Goal: Task Accomplishment & Management: Manage account settings

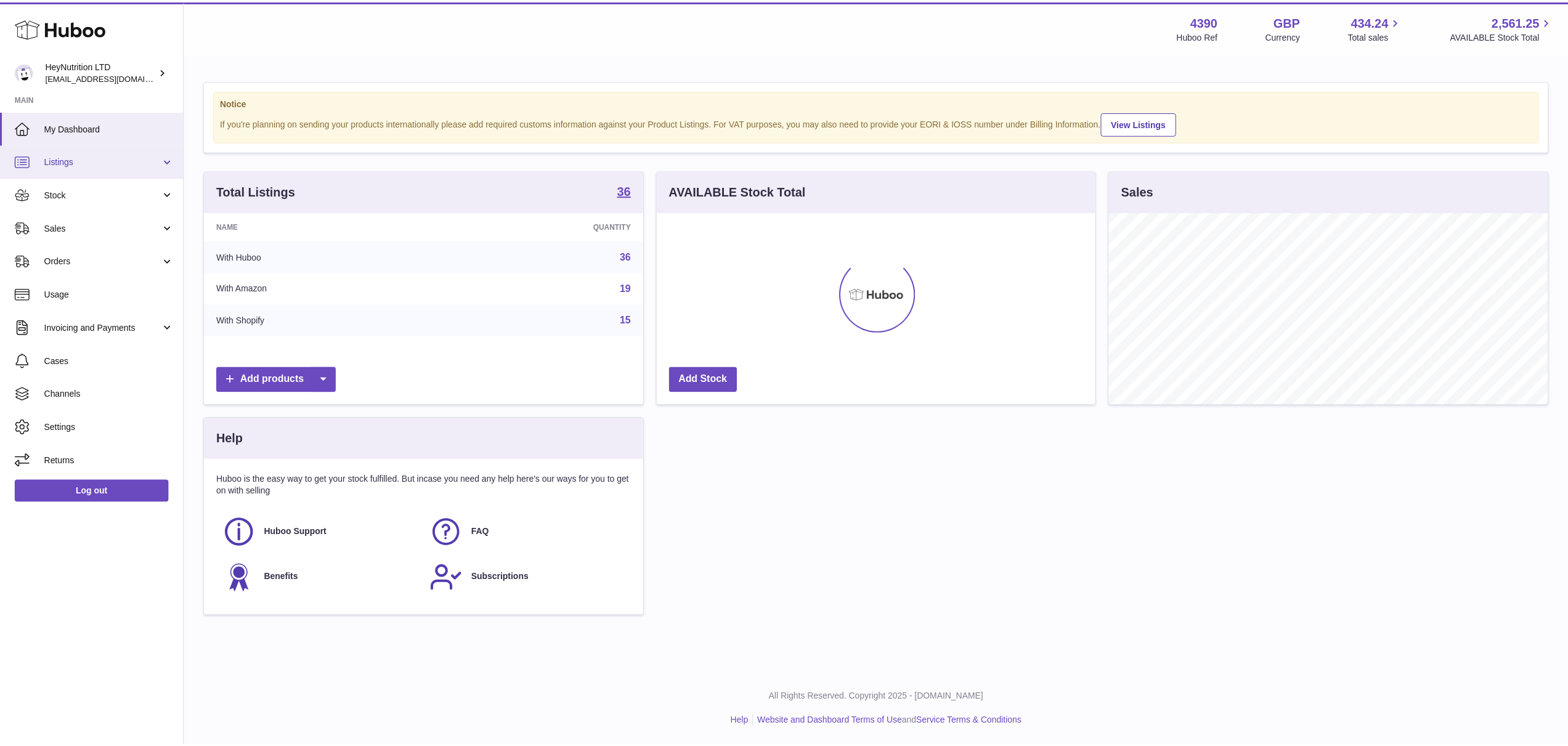
scroll to position [616032, 615744]
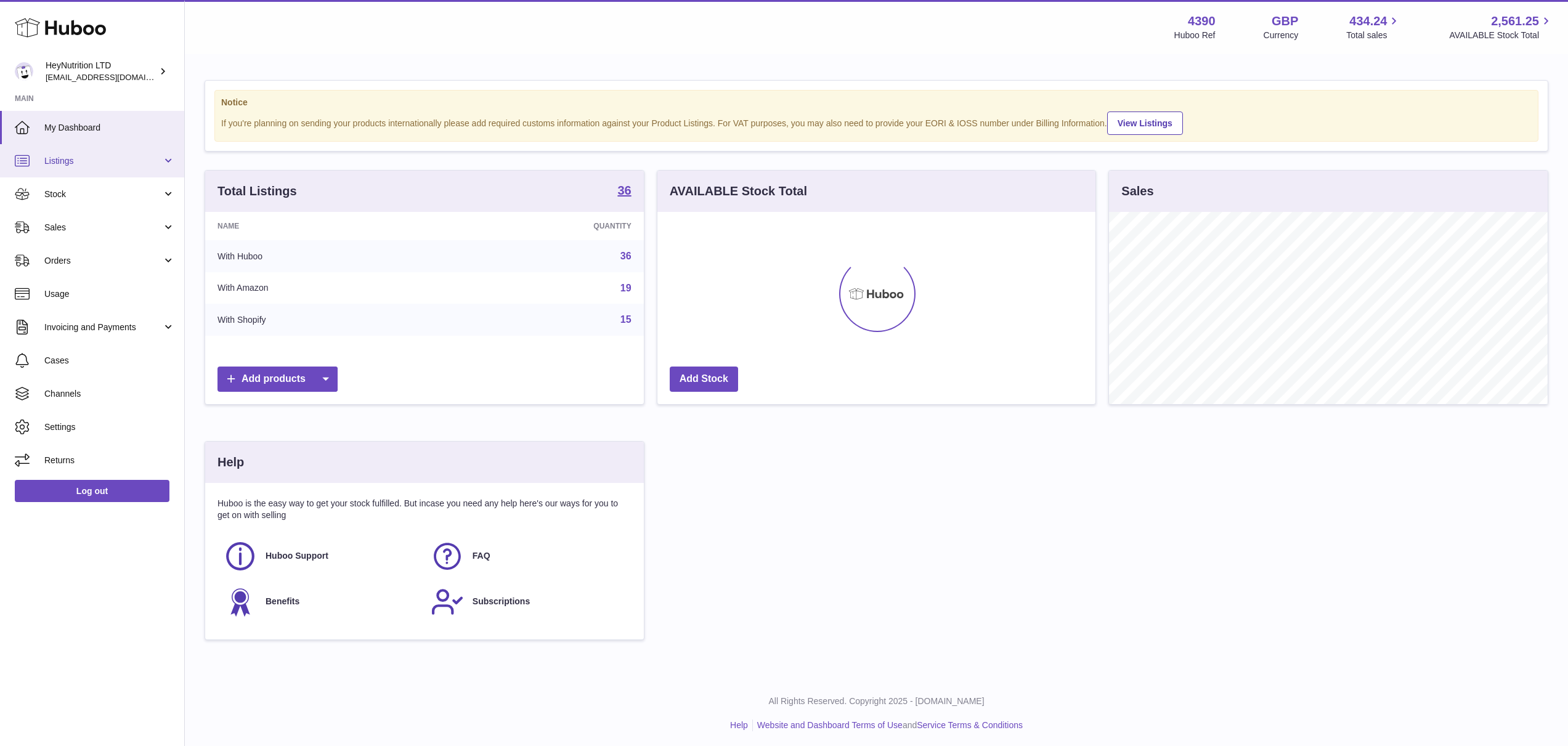
click at [147, 172] on link "Listings" at bounding box center [92, 161] width 184 height 34
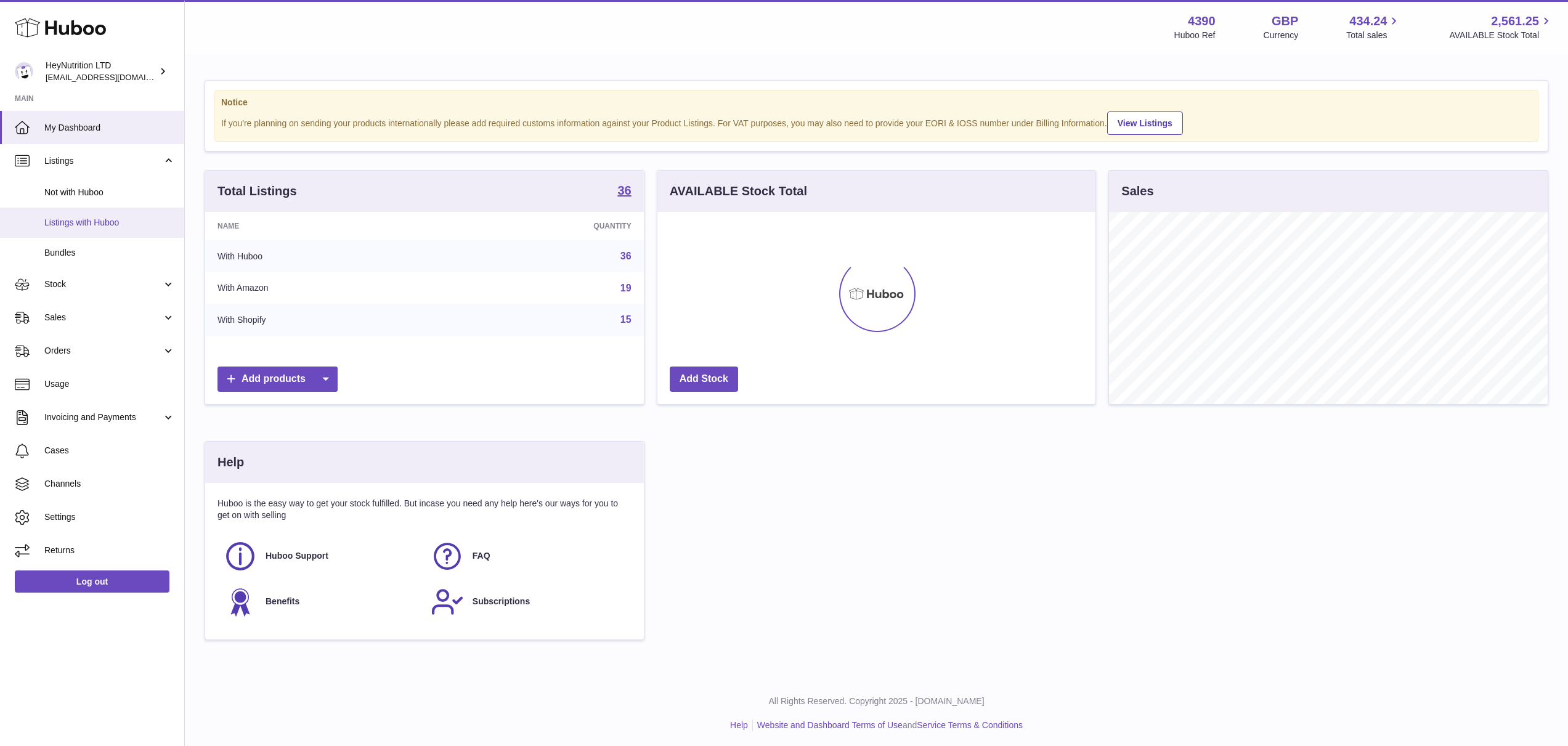
click at [112, 221] on span "Listings with Huboo" at bounding box center [110, 222] width 131 height 12
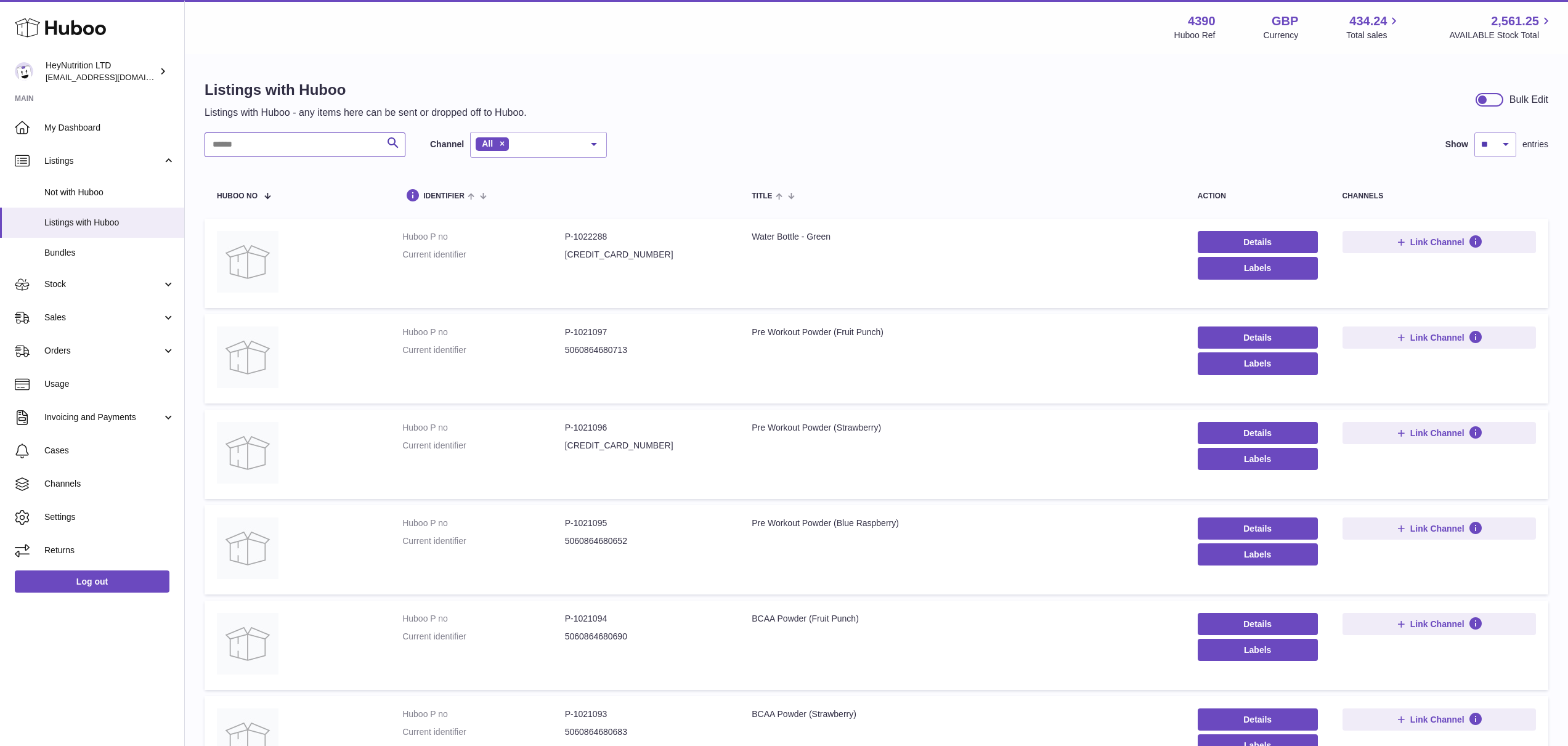
click at [266, 151] on input "text" at bounding box center [304, 145] width 201 height 25
paste input "**********"
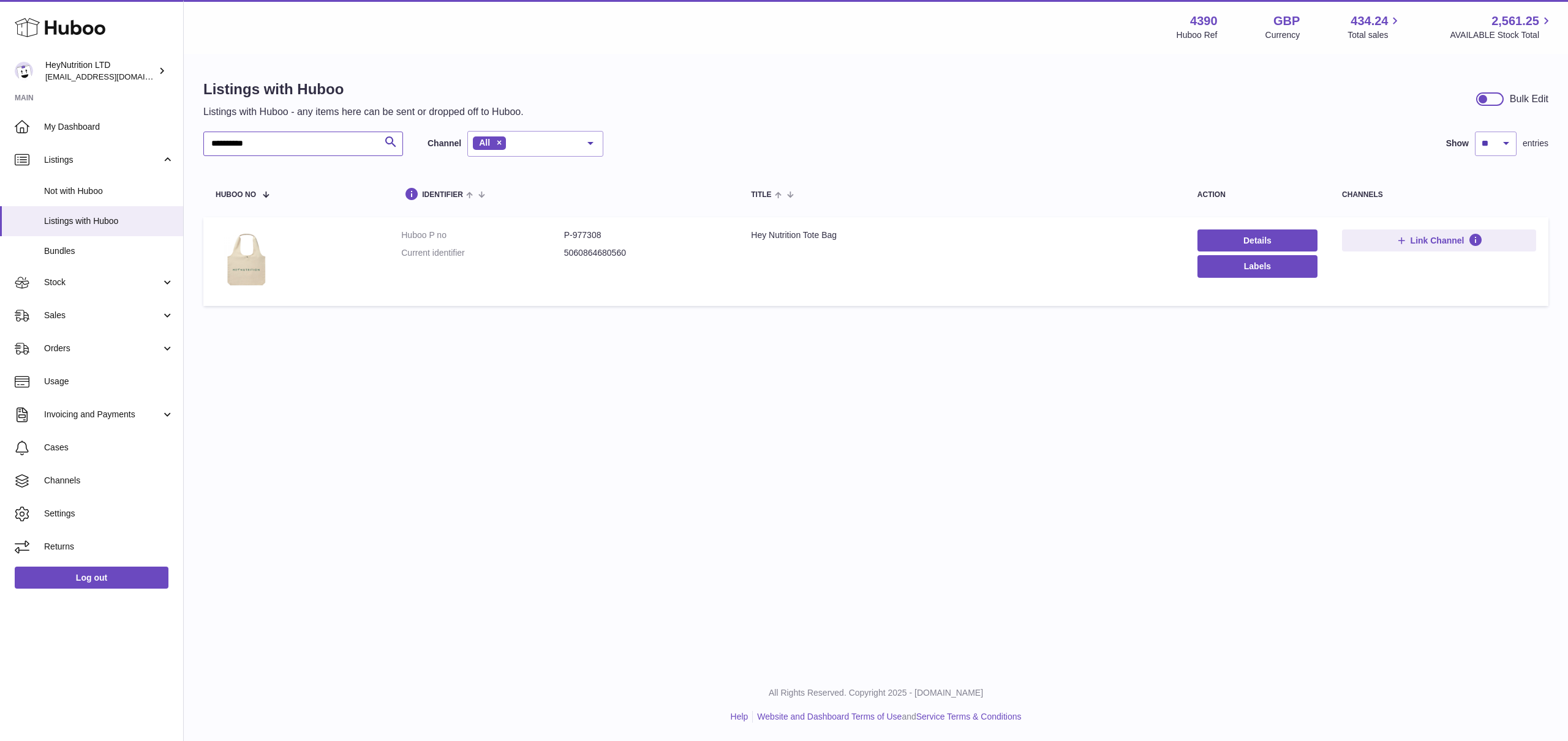
type input "**********"
click at [999, 272] on td "Title Hey Nutrition Tote Bag" at bounding box center [962, 261] width 447 height 89
drag, startPoint x: 1259, startPoint y: 243, endPoint x: 1206, endPoint y: 257, distance: 54.8
click at [1259, 243] on link "Details" at bounding box center [1257, 240] width 120 height 22
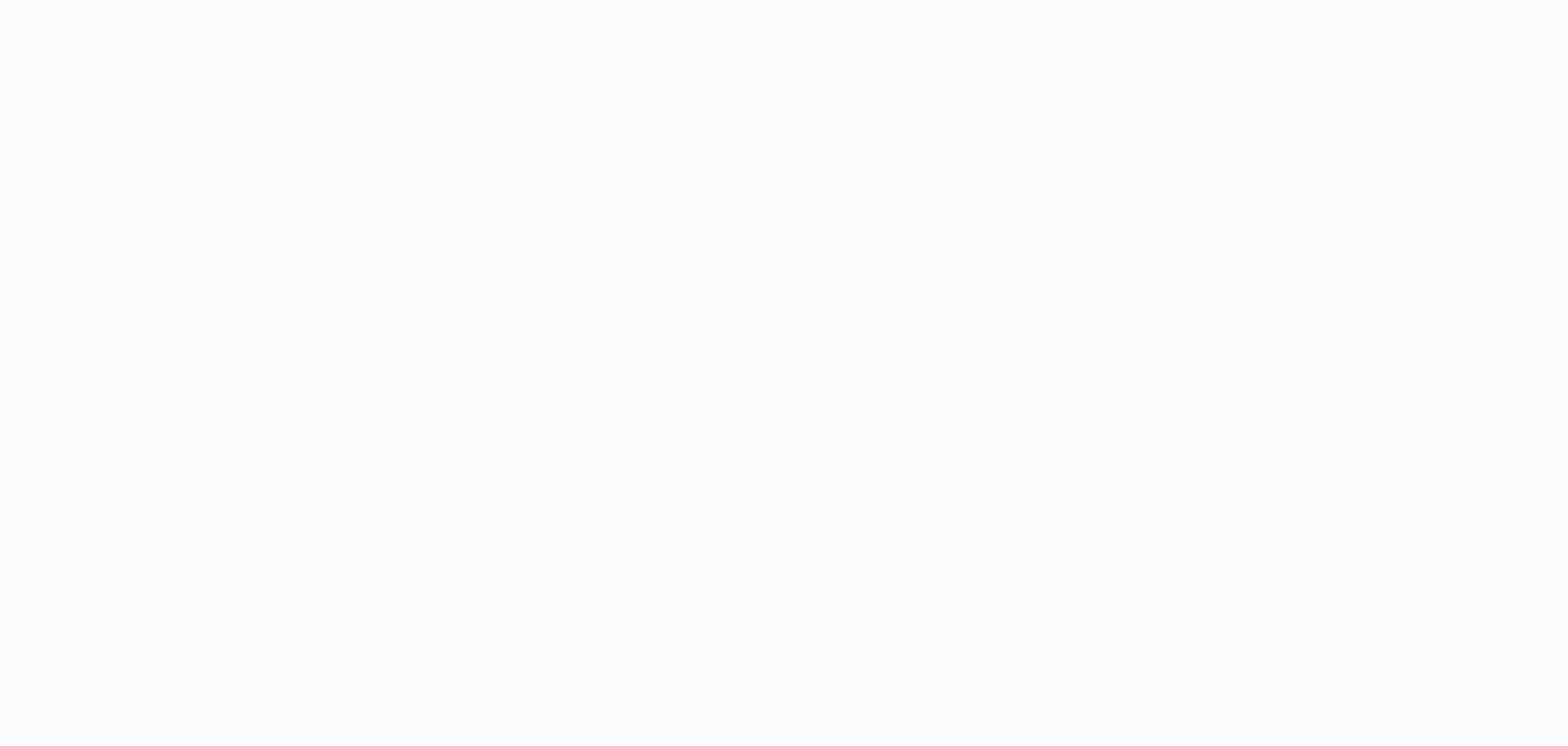
select select
select select "****"
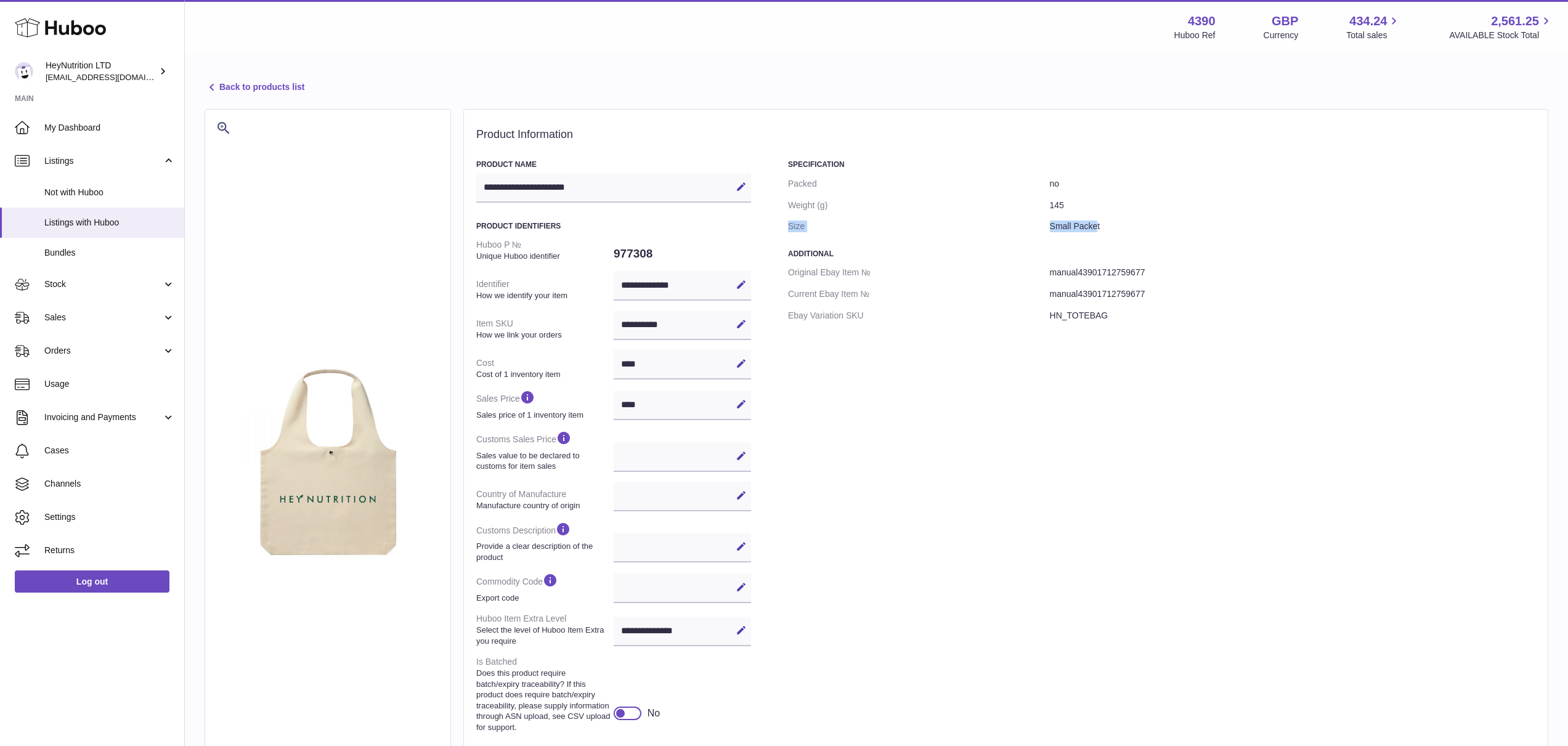
drag, startPoint x: 790, startPoint y: 227, endPoint x: 1098, endPoint y: 225, distance: 308.0
click at [1098, 225] on dl "Packed no Weight (g) 145 Size Small Packet" at bounding box center [1162, 205] width 748 height 65
click at [1098, 225] on dd "Small Packet" at bounding box center [1293, 227] width 486 height 21
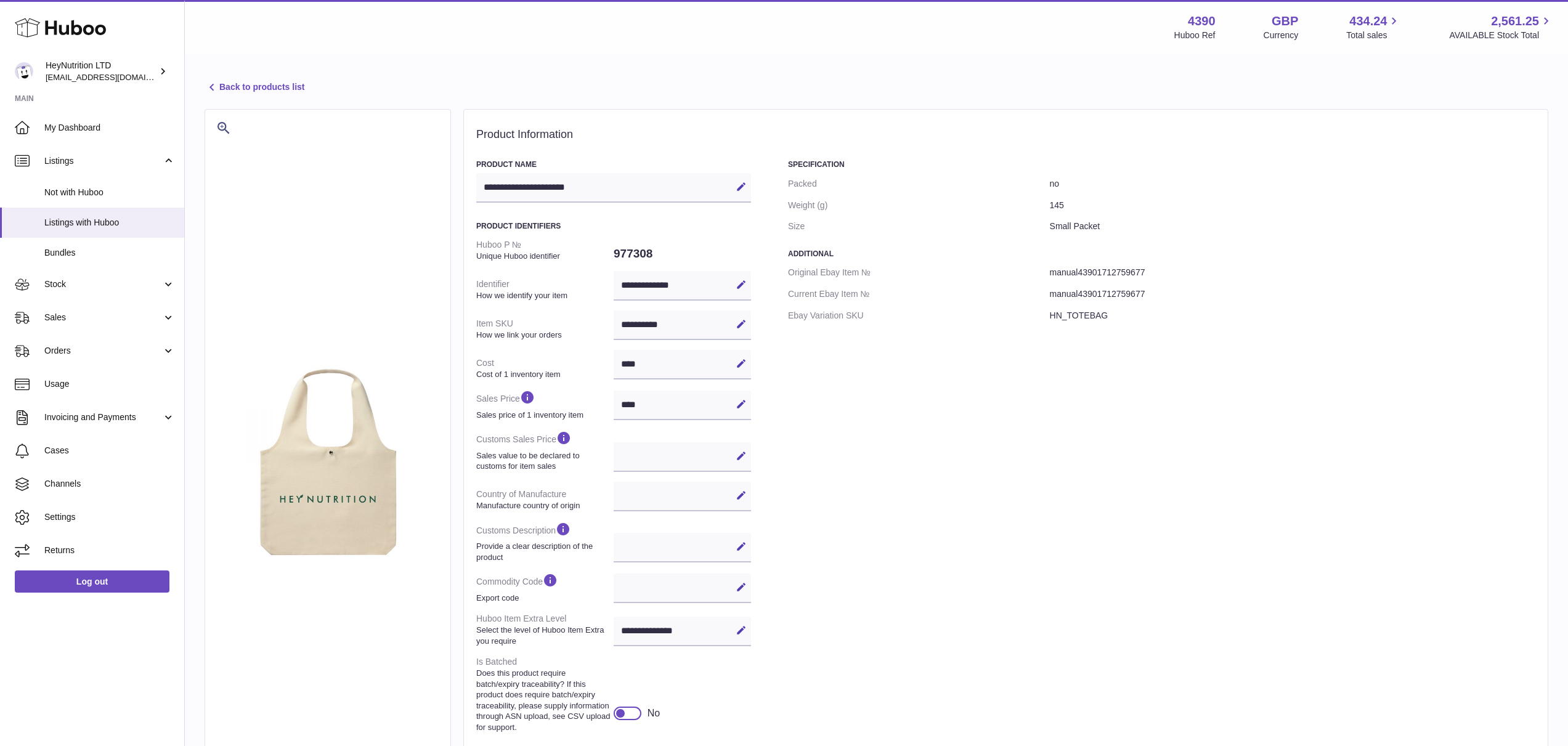
click at [1058, 209] on dd "145" at bounding box center [1293, 205] width 486 height 21
copy dd "145"
click at [1054, 226] on dd "Small Packet" at bounding box center [1293, 227] width 486 height 21
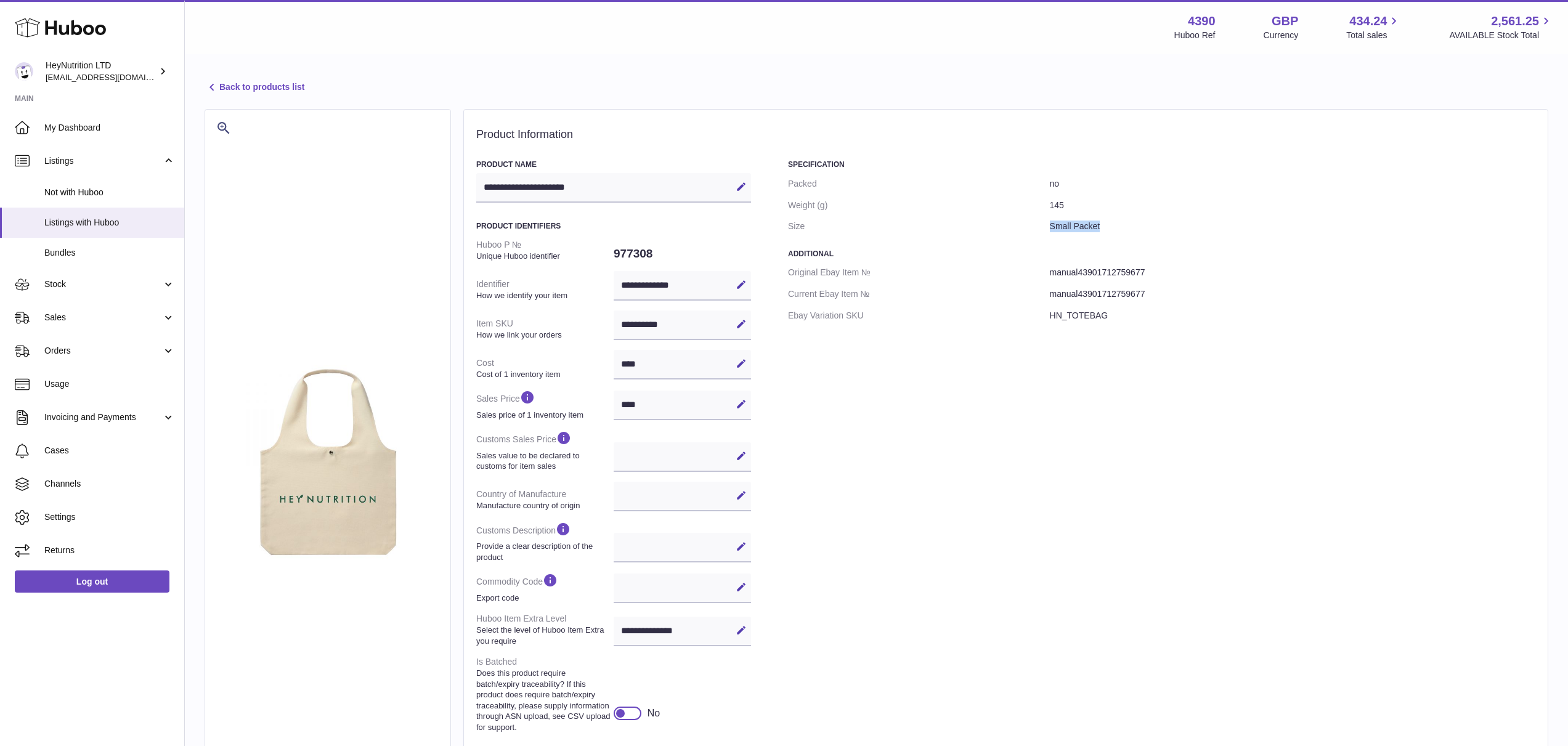
click at [1054, 226] on dd "Small Packet" at bounding box center [1293, 227] width 486 height 21
copy dl "Small Packet"
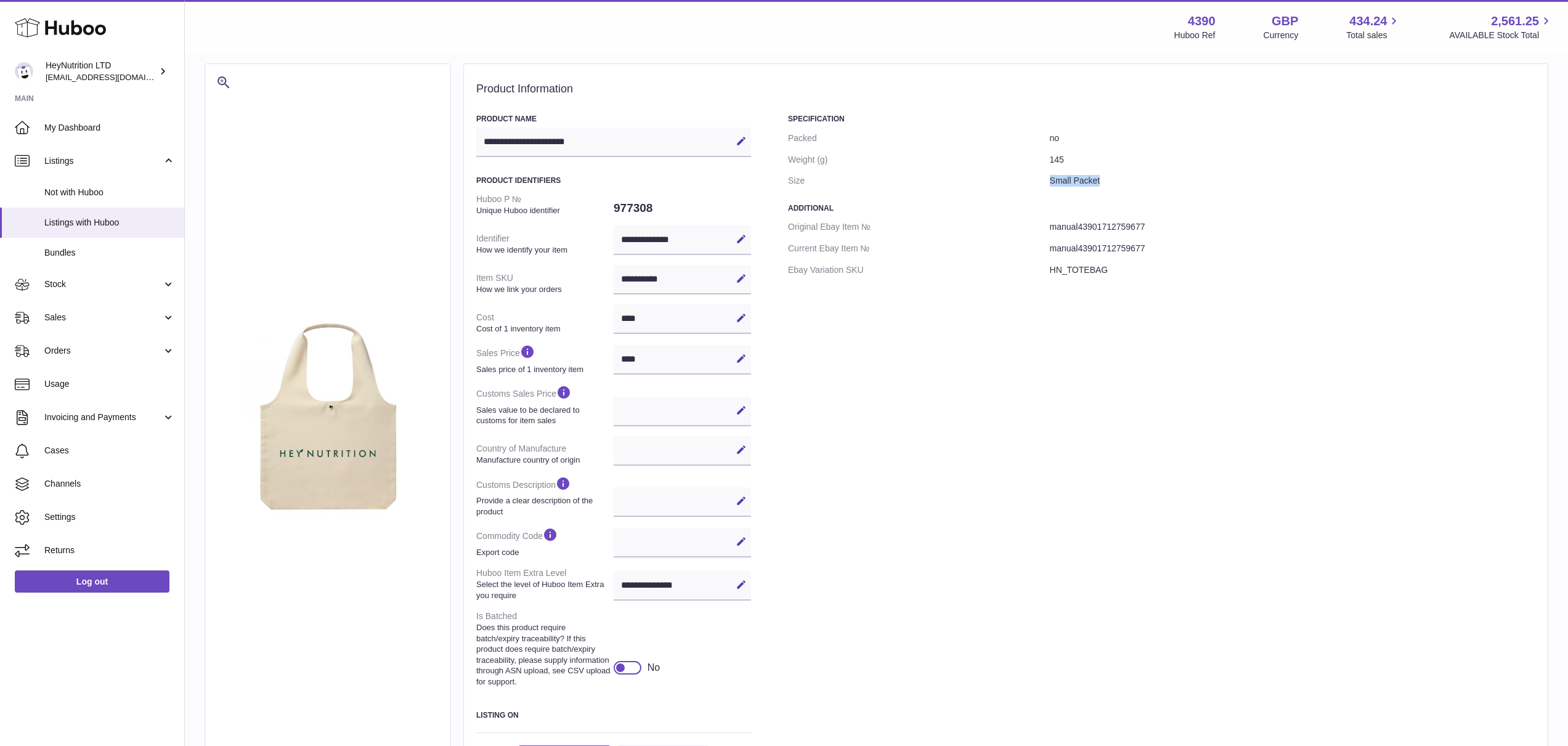
scroll to position [37, 0]
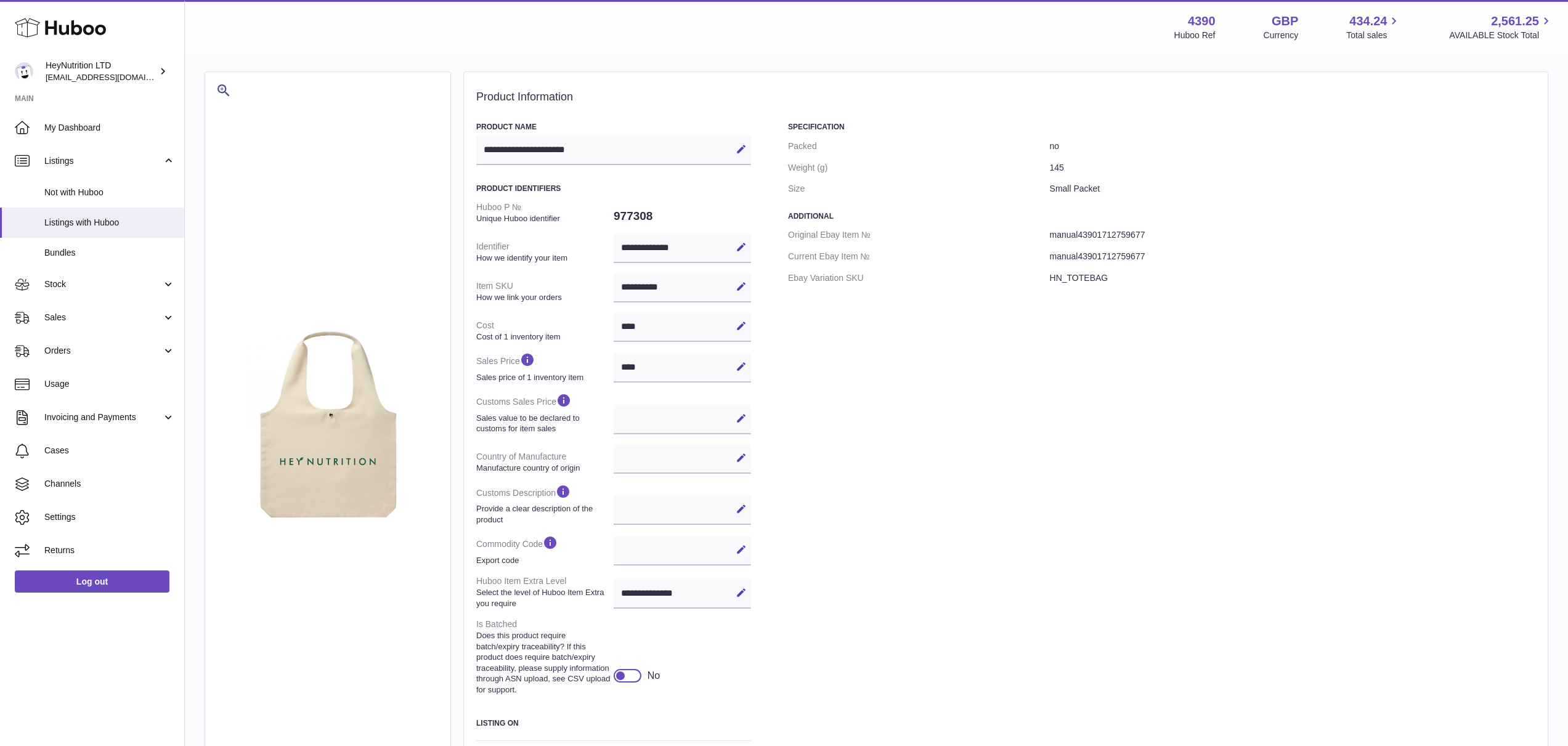
click at [1073, 287] on dd "HN_TOTEBAG" at bounding box center [1293, 278] width 486 height 21
click at [1074, 277] on dd "HN_TOTEBAG" at bounding box center [1293, 278] width 486 height 21
click at [1059, 192] on dd "Small Packet" at bounding box center [1293, 188] width 486 height 21
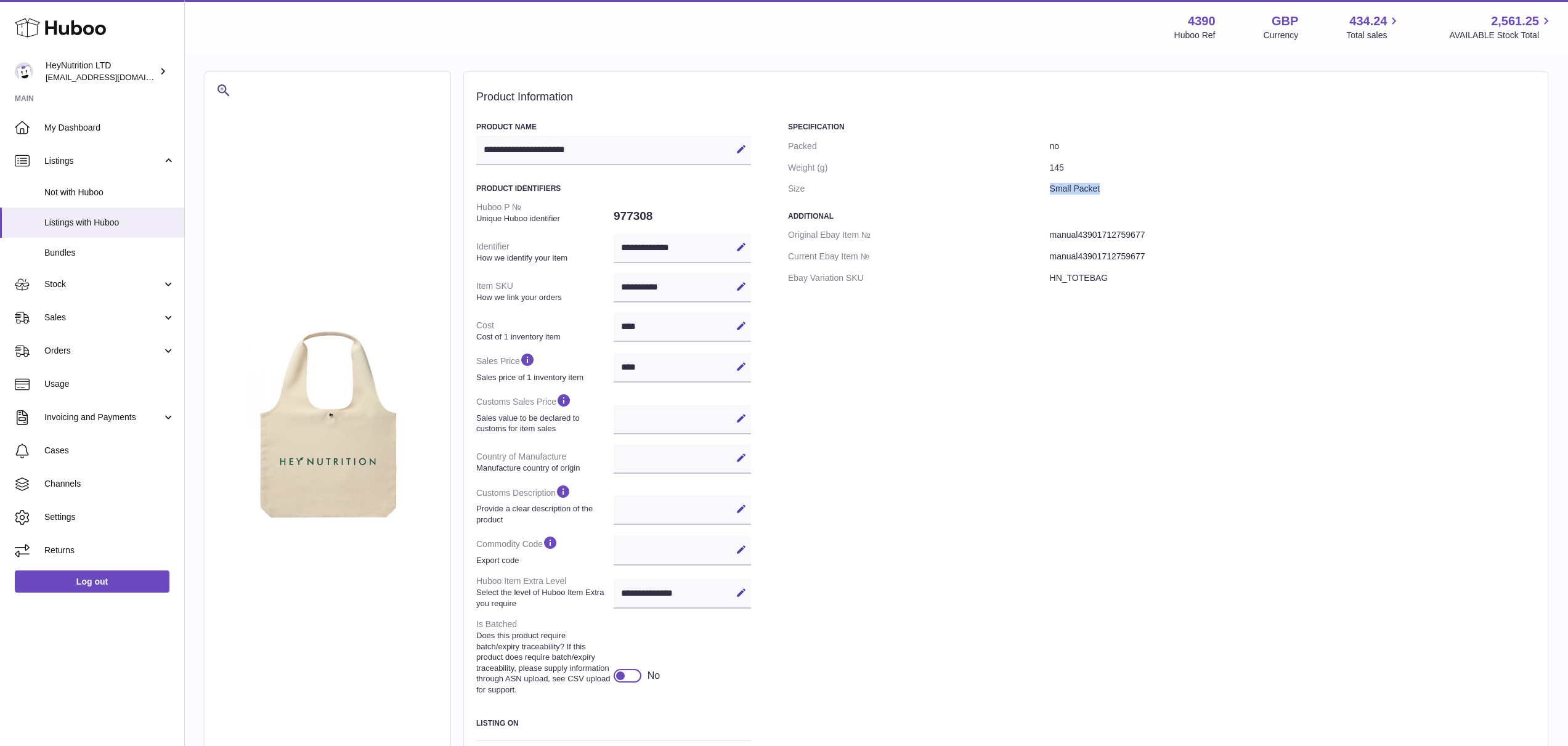
click at [1059, 192] on dd "Small Packet" at bounding box center [1293, 188] width 486 height 21
copy dl "Small Packet"
click at [1077, 193] on dd "Small Packet" at bounding box center [1293, 188] width 486 height 21
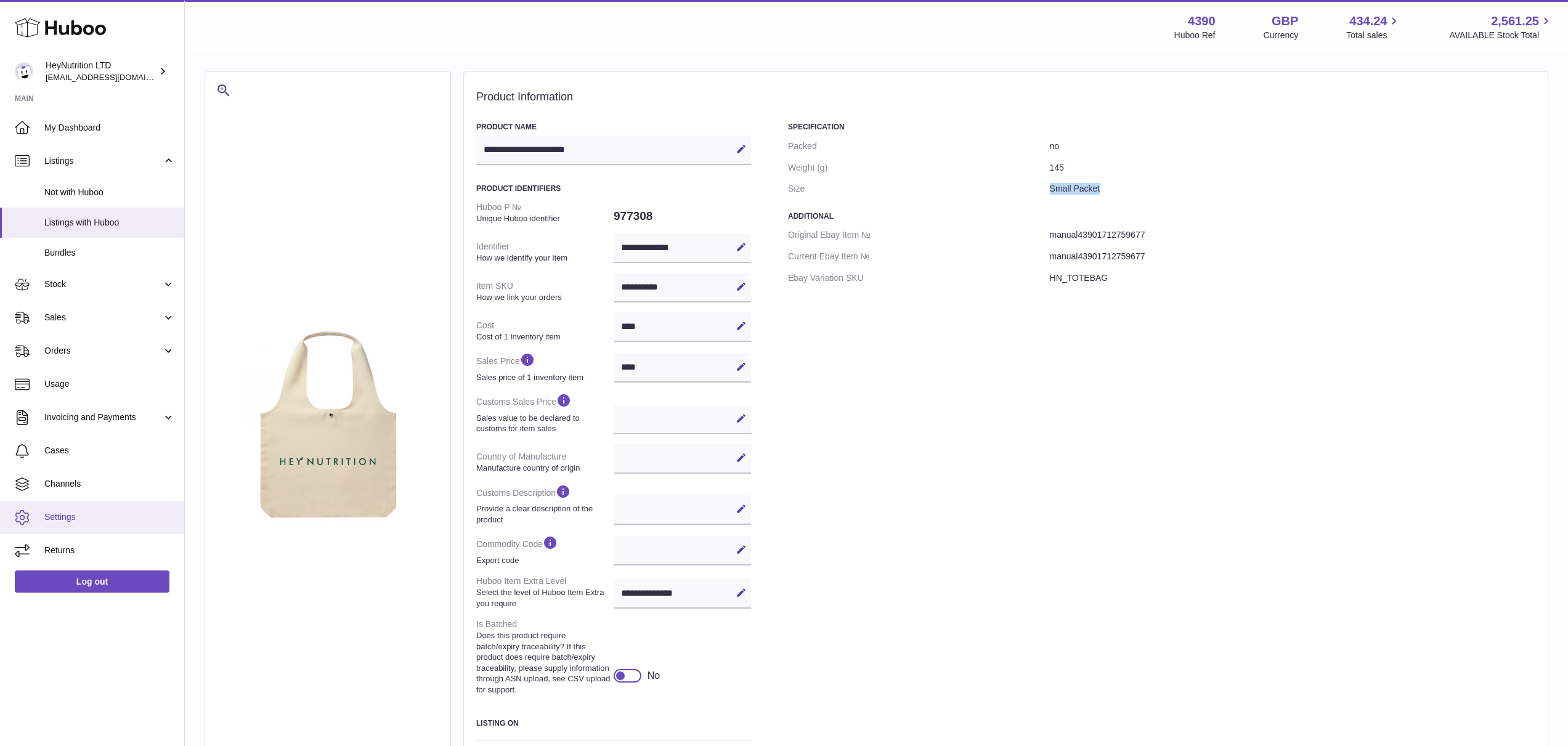
click at [82, 528] on link "Settings" at bounding box center [92, 518] width 184 height 34
click at [74, 507] on link "Settings" at bounding box center [92, 518] width 184 height 34
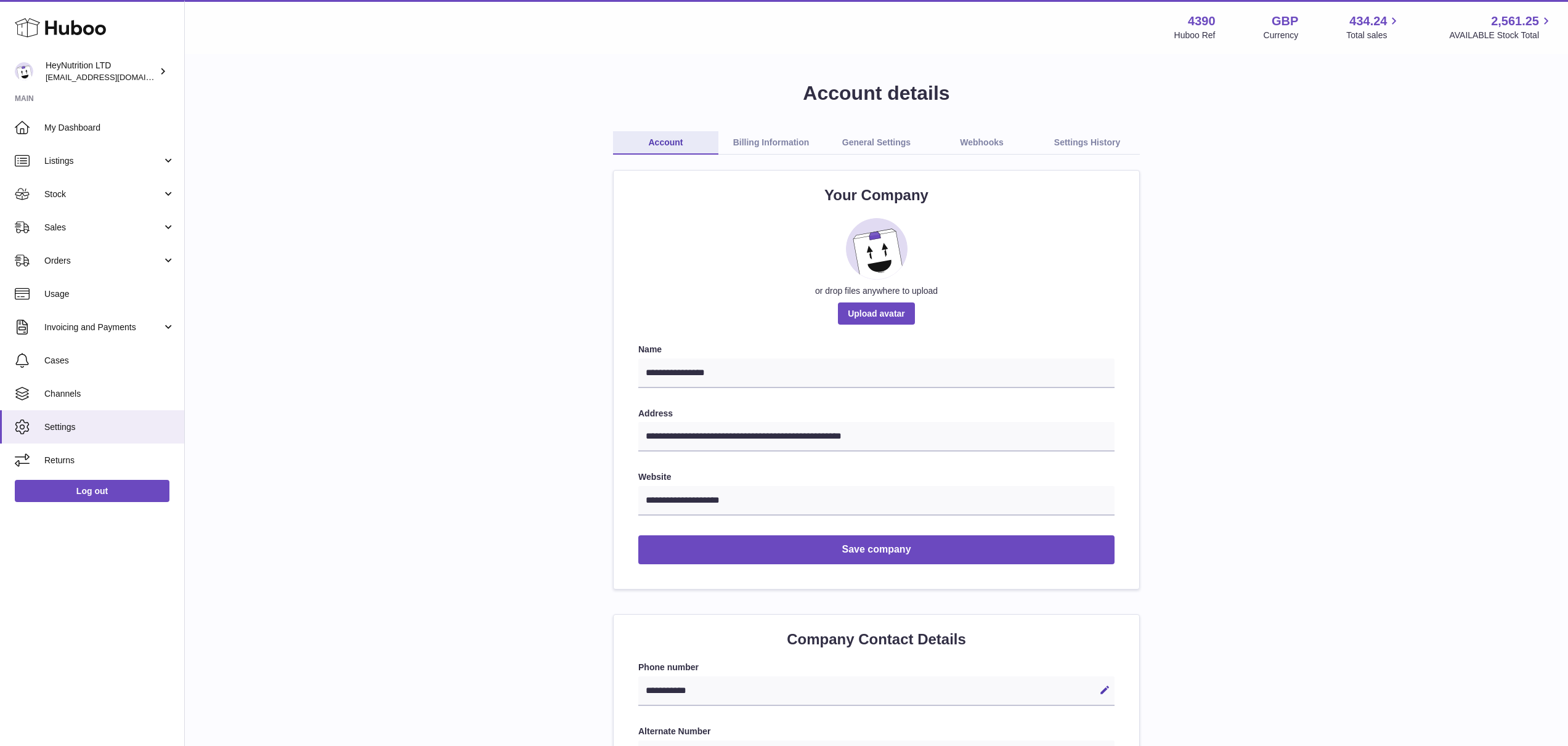
click at [865, 145] on link "General Settings" at bounding box center [876, 142] width 105 height 23
